Goal: Information Seeking & Learning: Learn about a topic

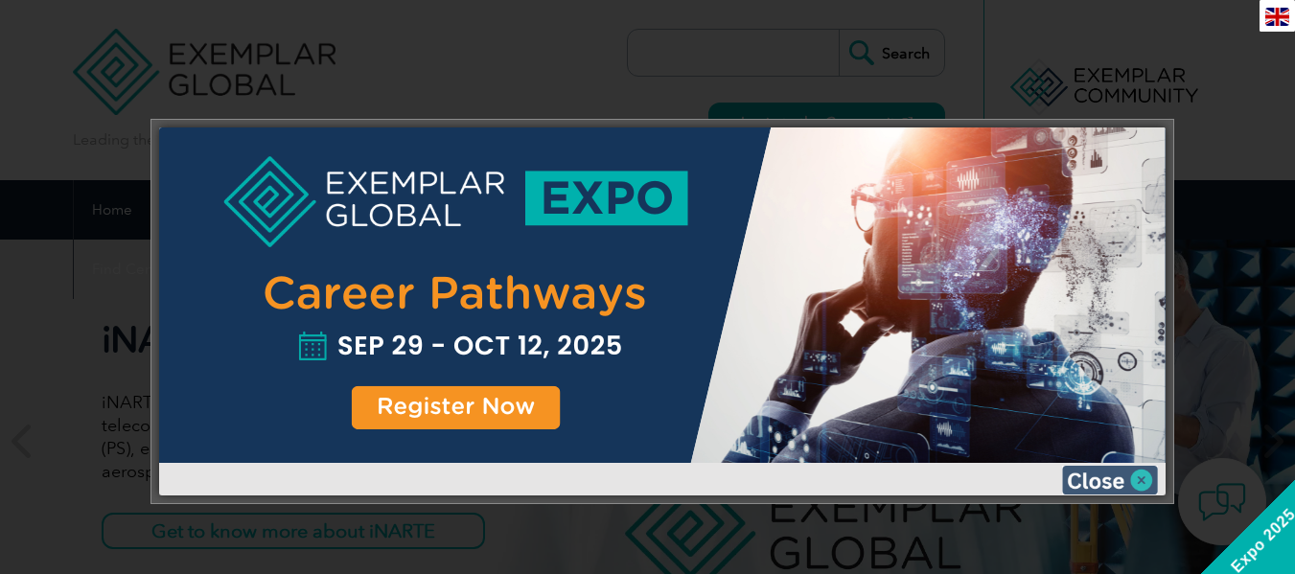
click at [1146, 491] on img at bounding box center [1110, 480] width 96 height 29
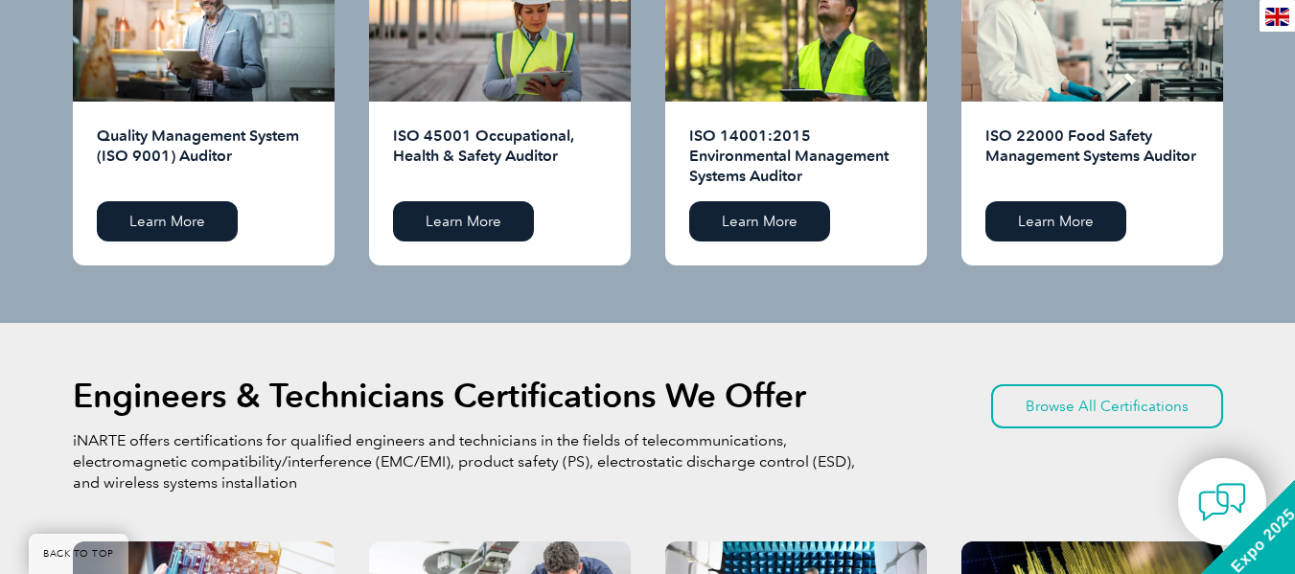
scroll to position [2101, 0]
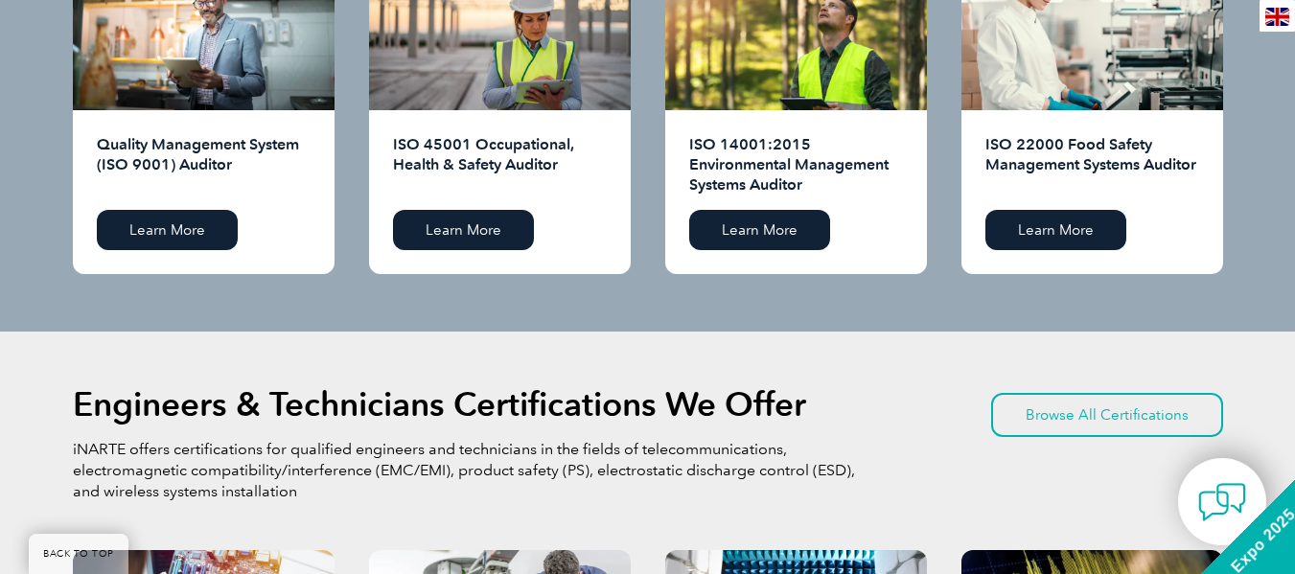
click at [166, 114] on div "Quality Management System (ISO 9001) Auditor Learn More" at bounding box center [204, 192] width 262 height 164
click at [164, 129] on div "Quality Management System (ISO 9001) Auditor Learn More" at bounding box center [204, 192] width 262 height 164
click at [173, 237] on link "Learn More" at bounding box center [167, 230] width 141 height 40
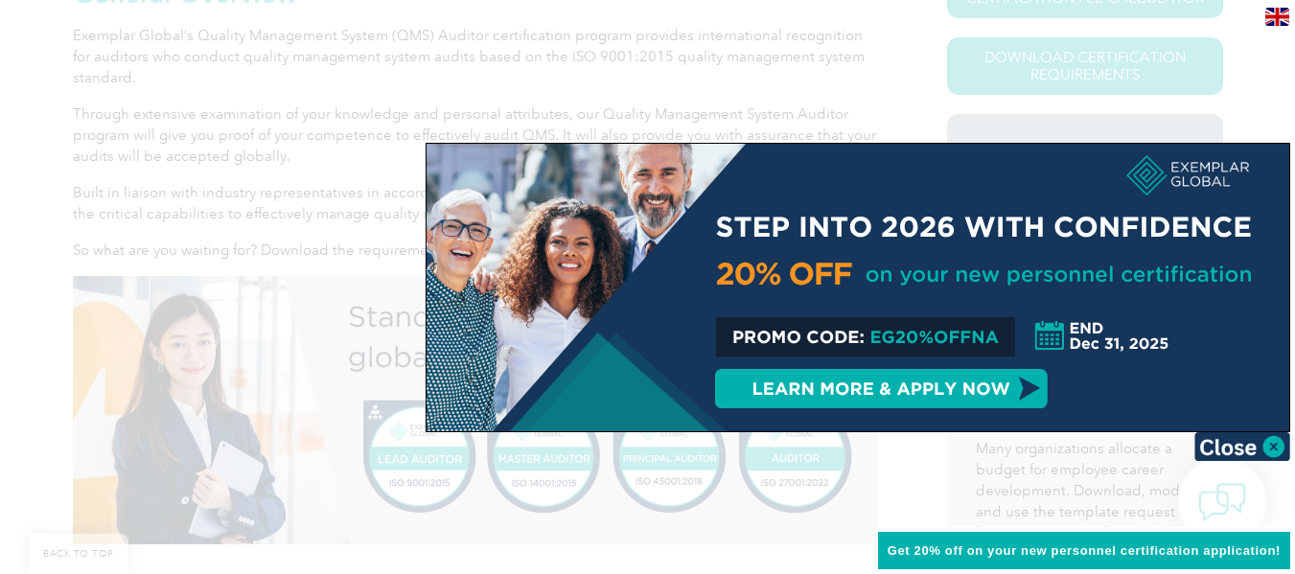
scroll to position [522, 0]
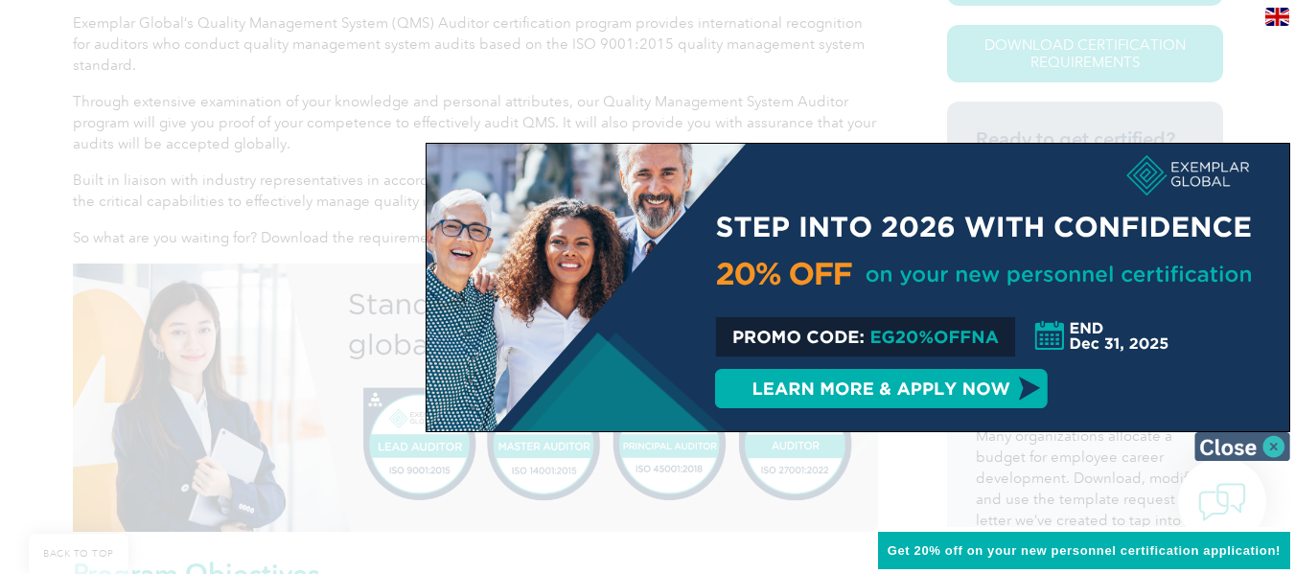
click at [1268, 440] on img at bounding box center [1242, 446] width 96 height 29
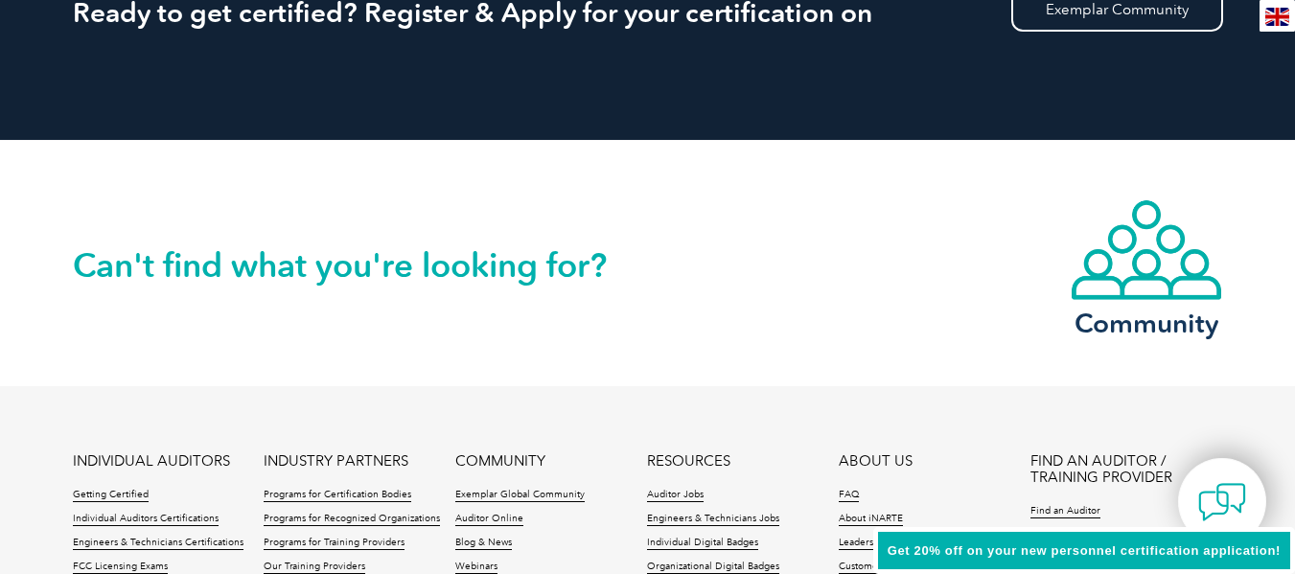
scroll to position [79, 0]
